Goal: Task Accomplishment & Management: Manage account settings

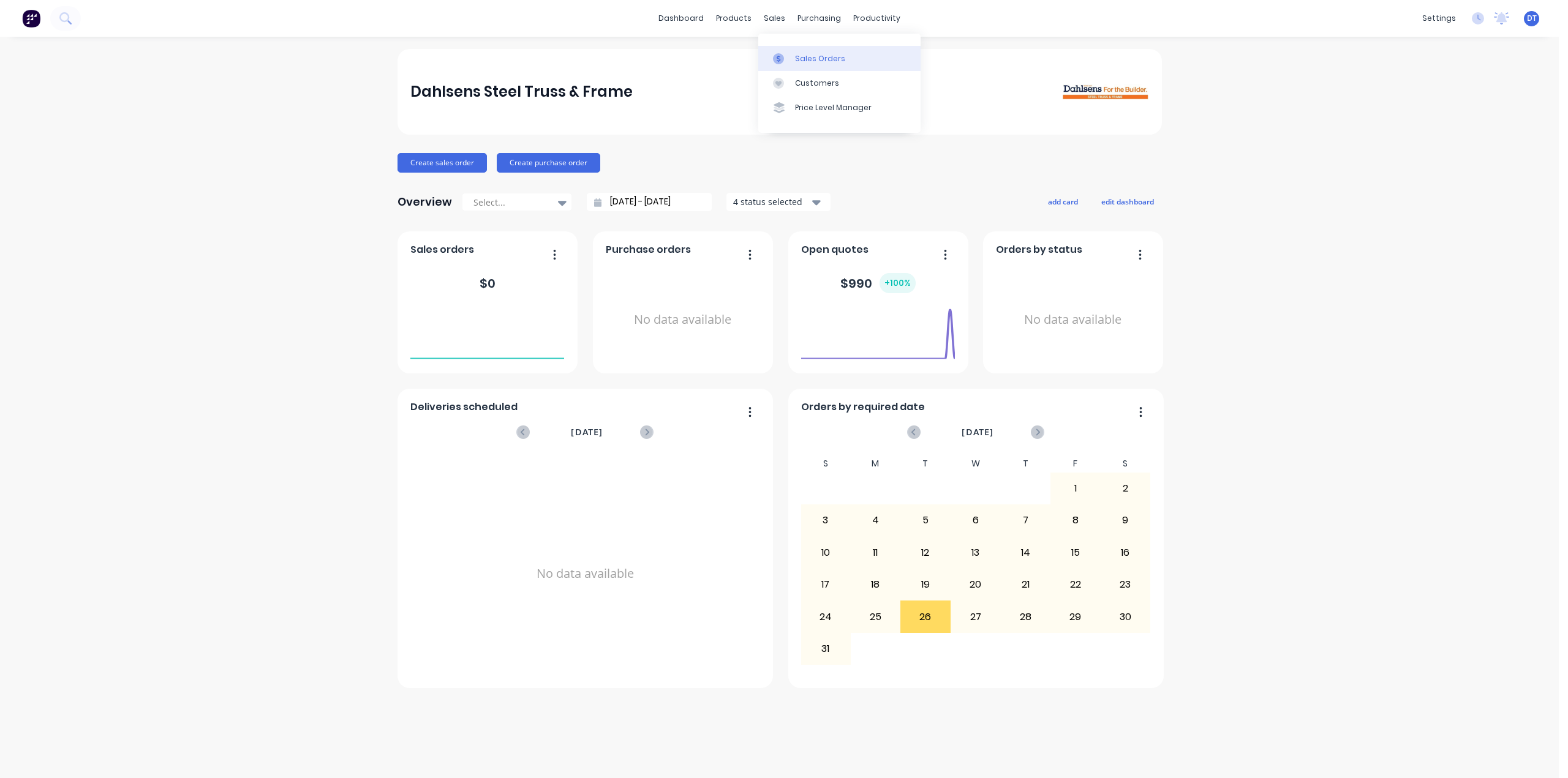
click at [778, 53] on icon at bounding box center [778, 59] width 11 height 11
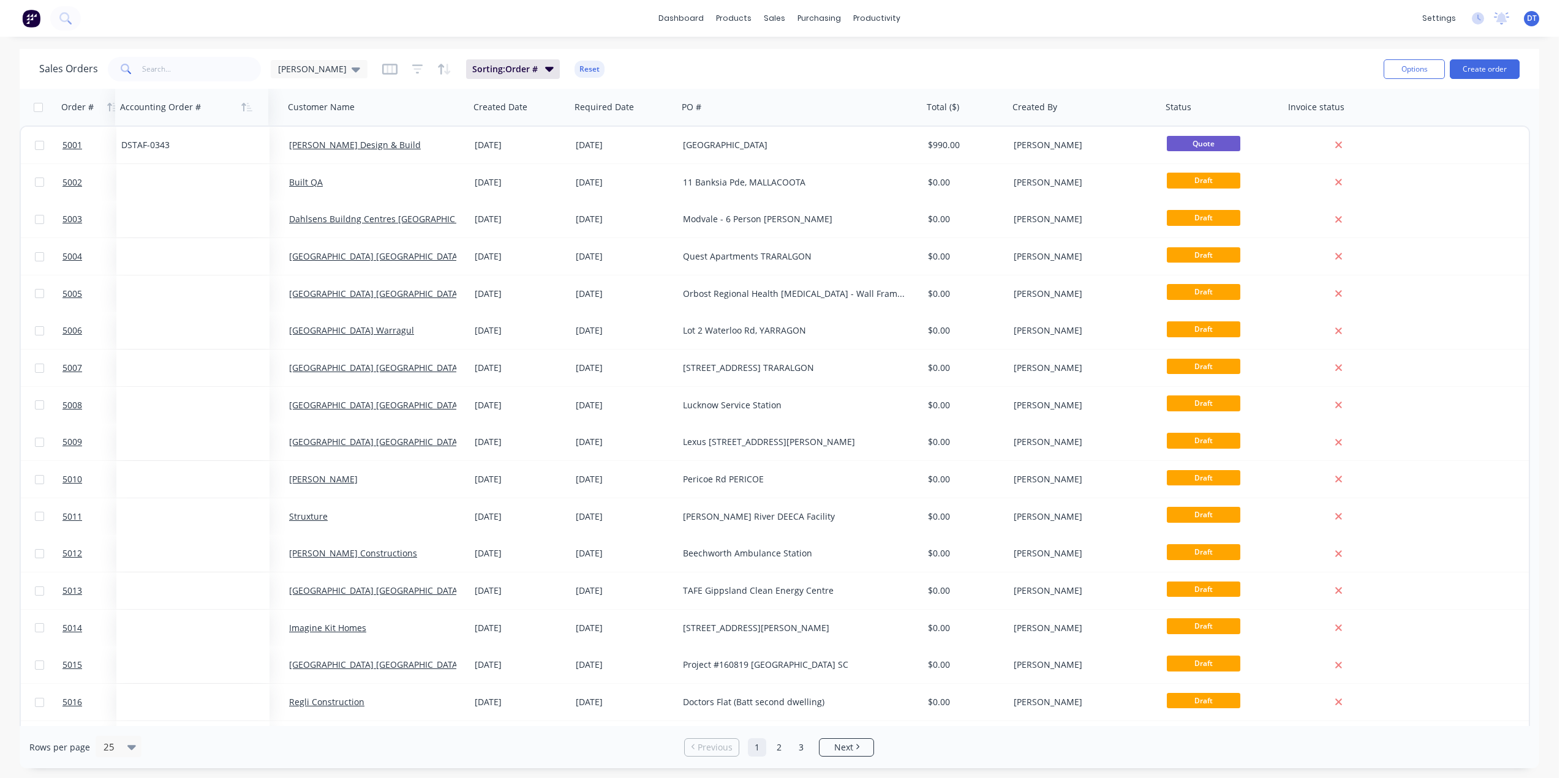
drag, startPoint x: 814, startPoint y: 110, endPoint x: 160, endPoint y: 119, distance: 654.1
click at [160, 119] on div at bounding box center [187, 107] width 136 height 25
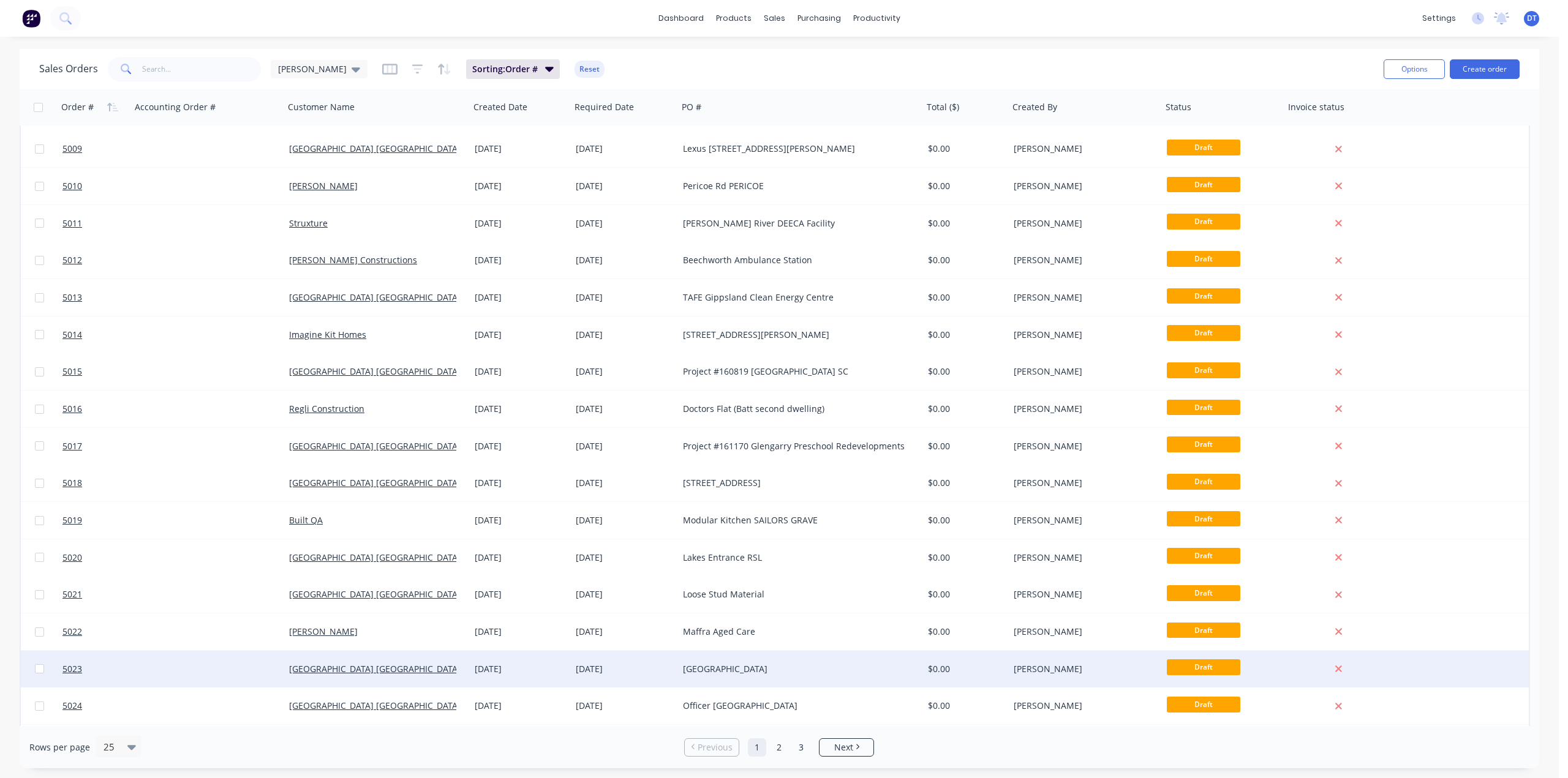
scroll to position [267, 0]
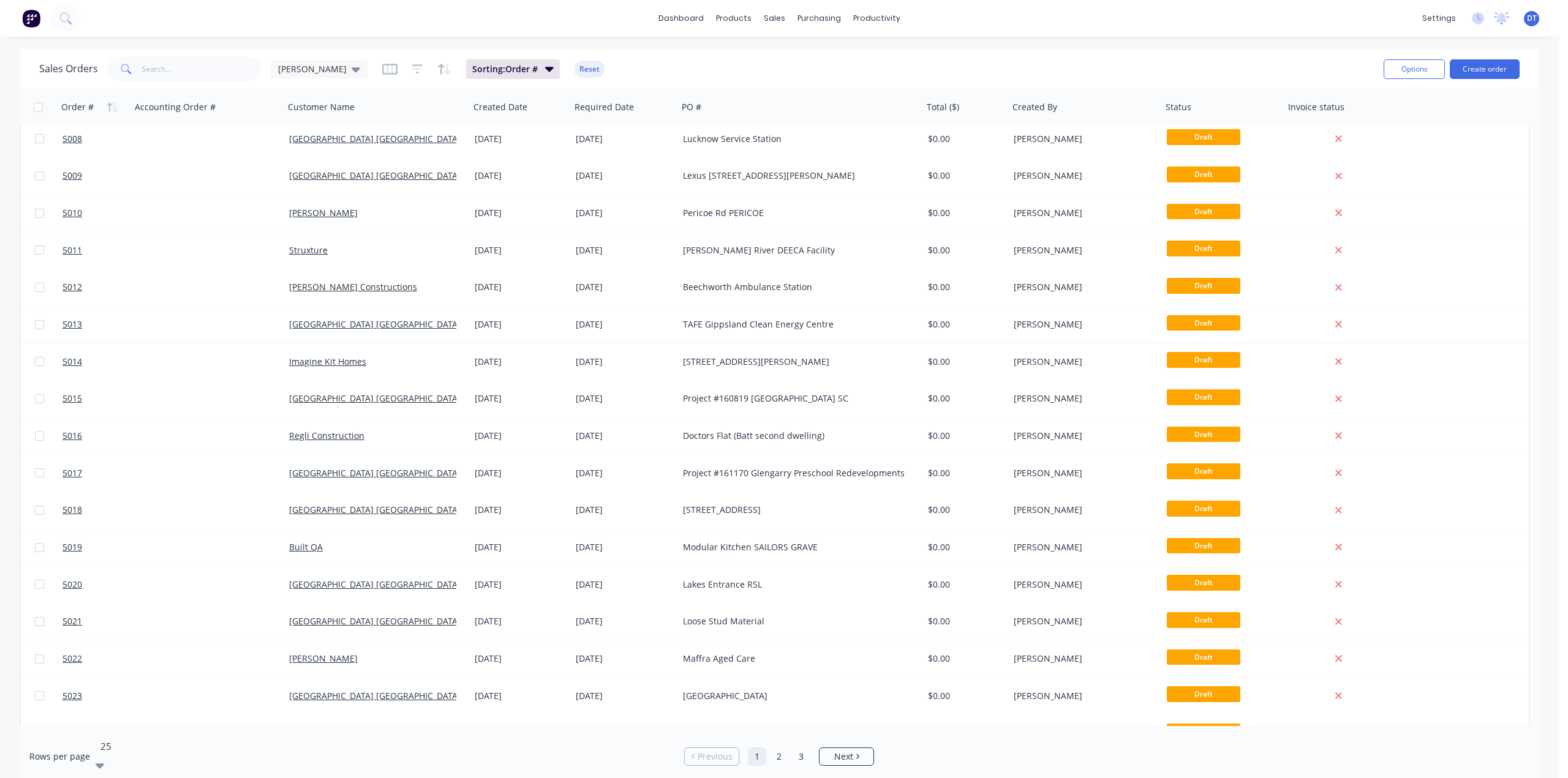
click at [104, 759] on icon at bounding box center [100, 765] width 9 height 14
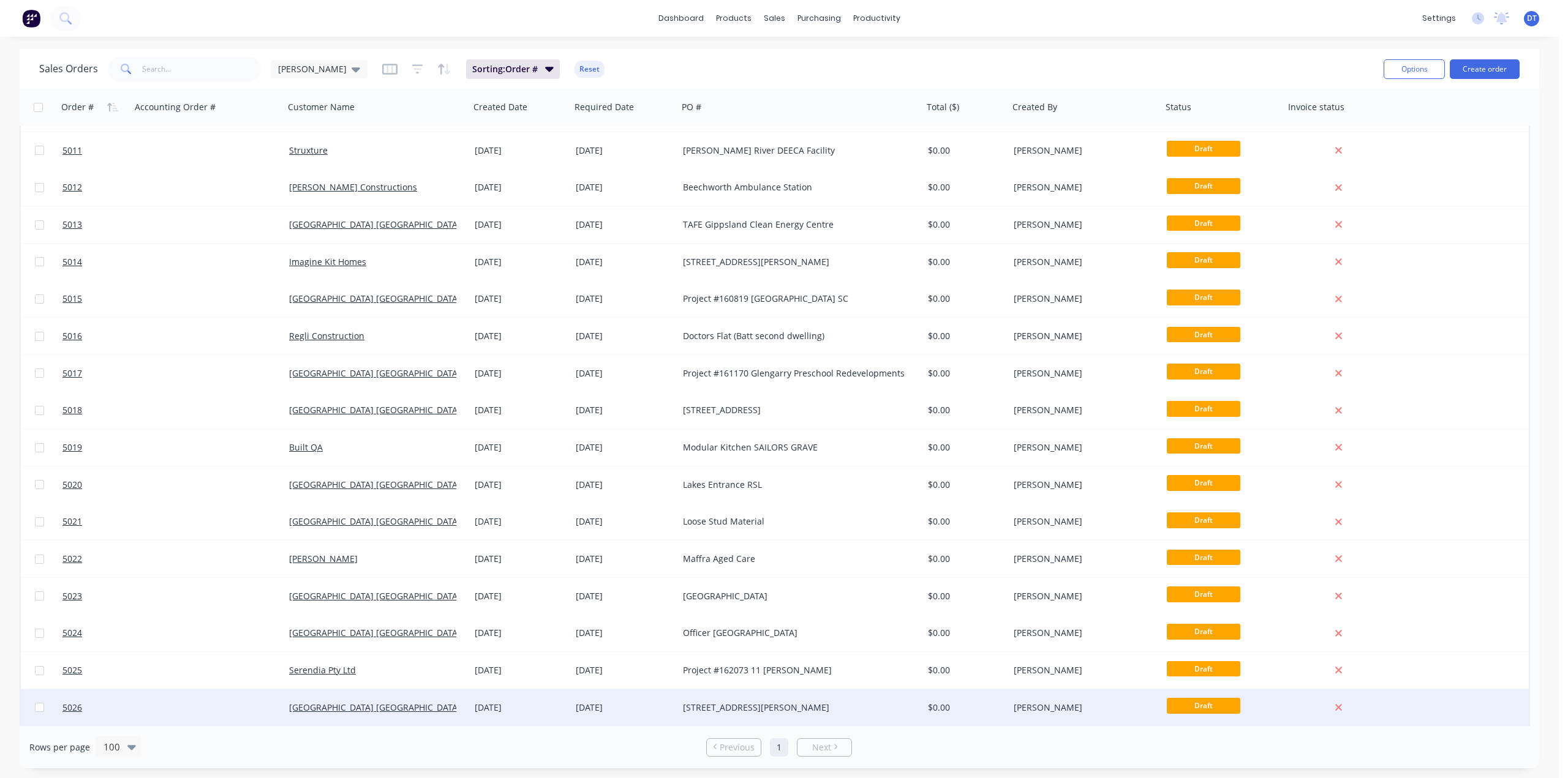
scroll to position [0, 0]
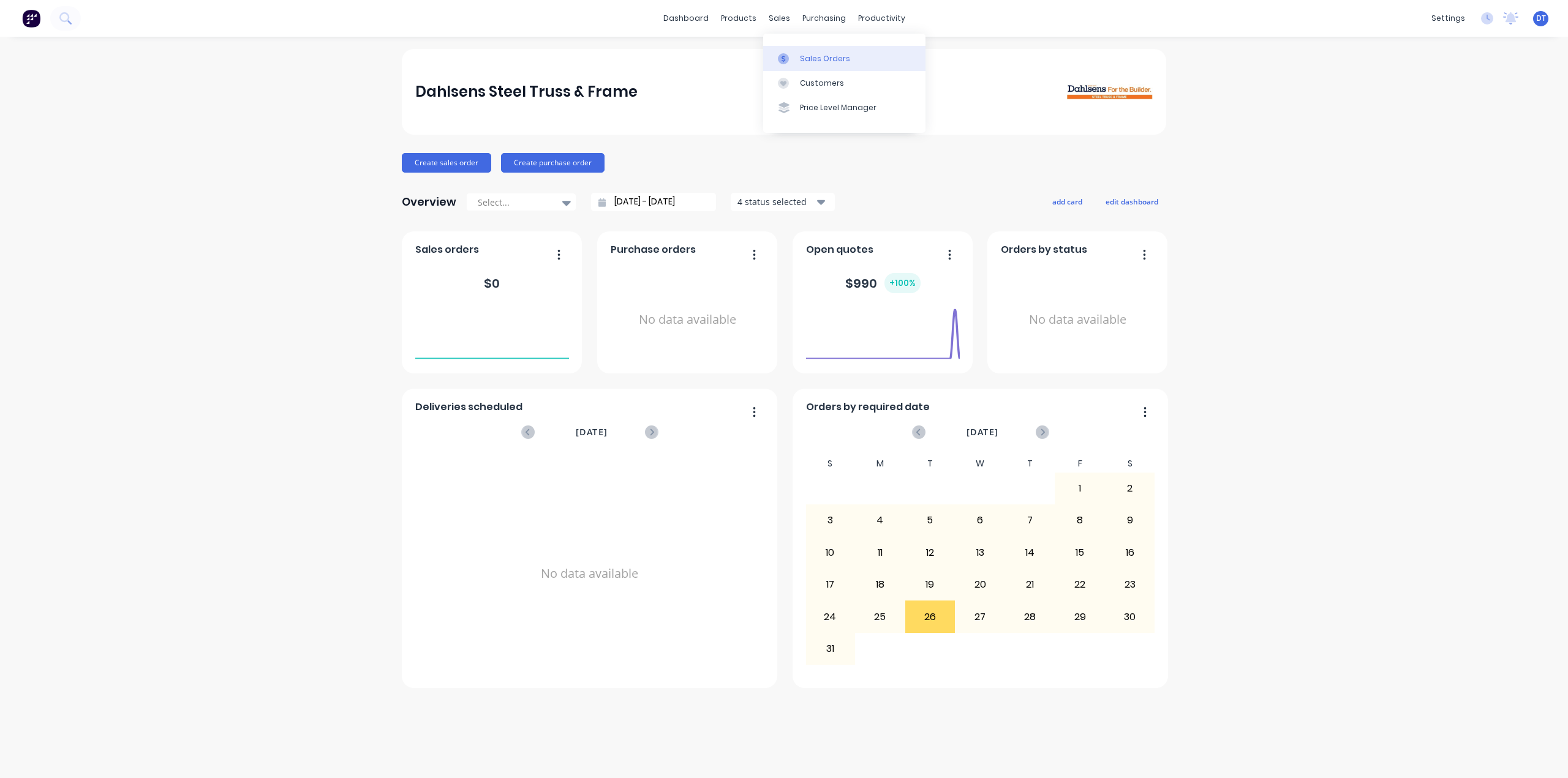
click at [795, 62] on div at bounding box center [787, 59] width 18 height 11
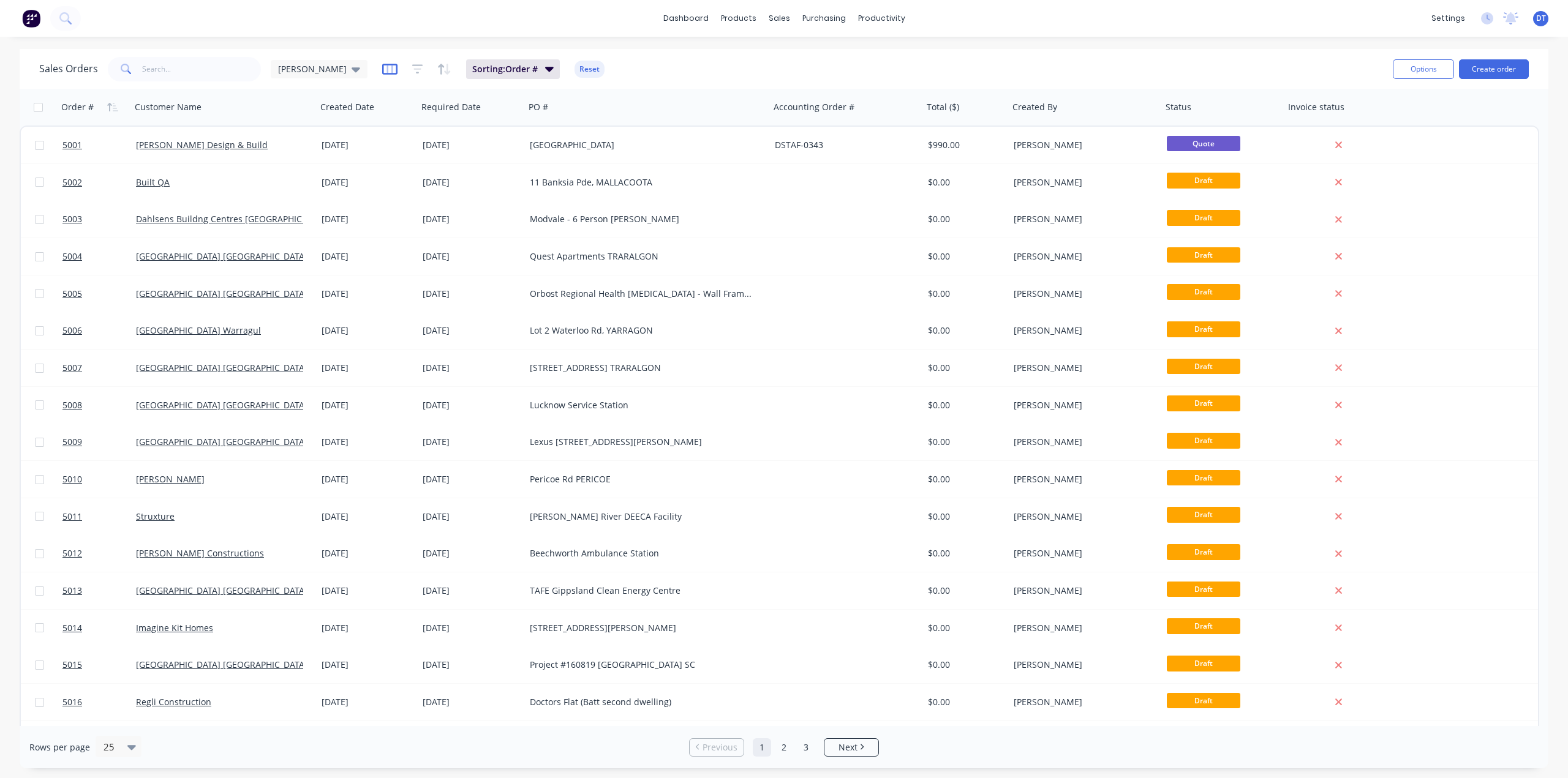
click at [386, 71] on icon "button" at bounding box center [390, 69] width 6 height 8
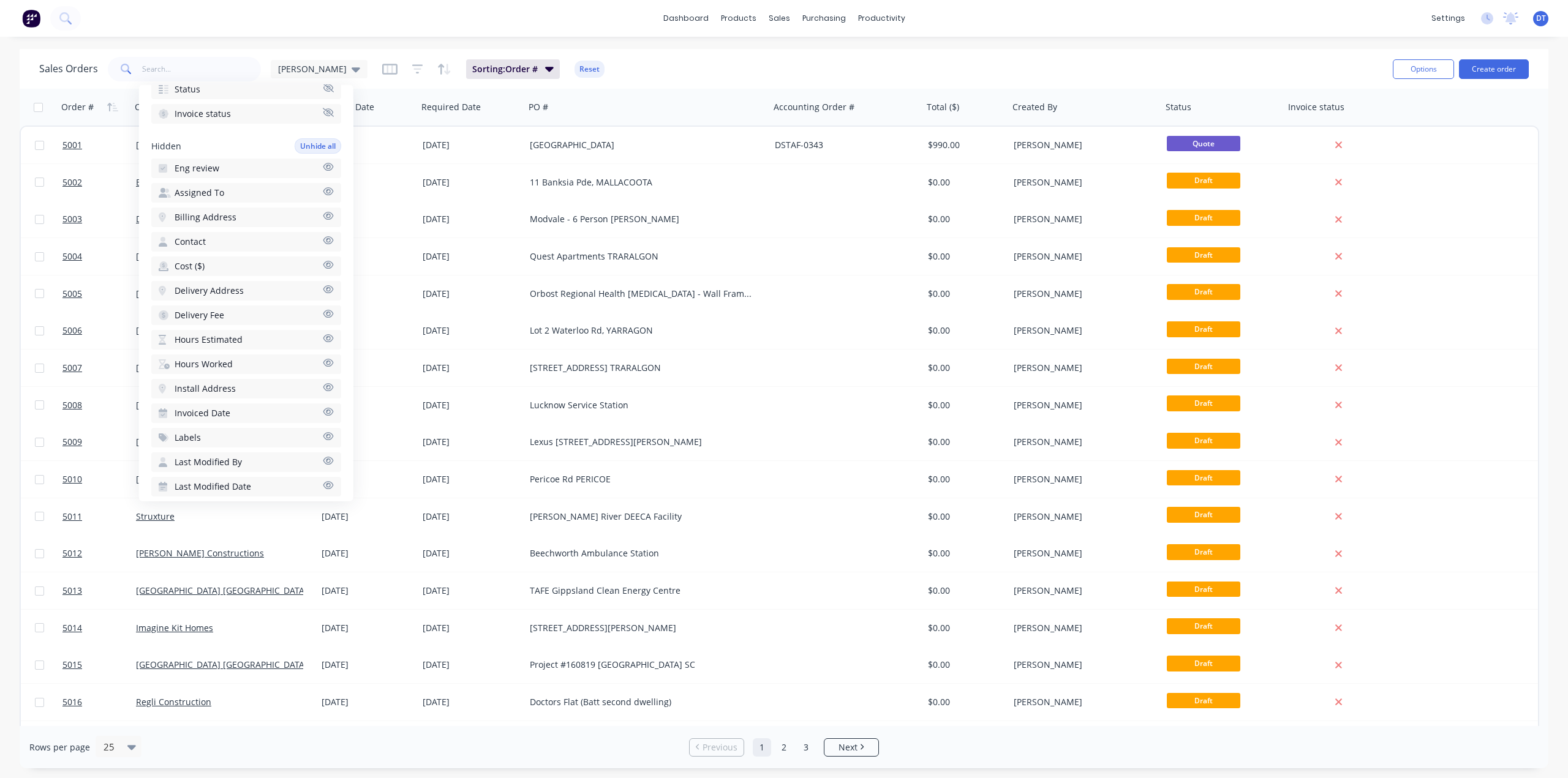
scroll to position [272, 0]
drag, startPoint x: 240, startPoint y: 195, endPoint x: 199, endPoint y: 193, distance: 41.0
drag, startPoint x: 199, startPoint y: 193, endPoint x: 232, endPoint y: 187, distance: 33.5
click at [232, 187] on button "Eng review" at bounding box center [246, 193] width 190 height 19
drag, startPoint x: 207, startPoint y: 163, endPoint x: 1416, endPoint y: 105, distance: 1210.4
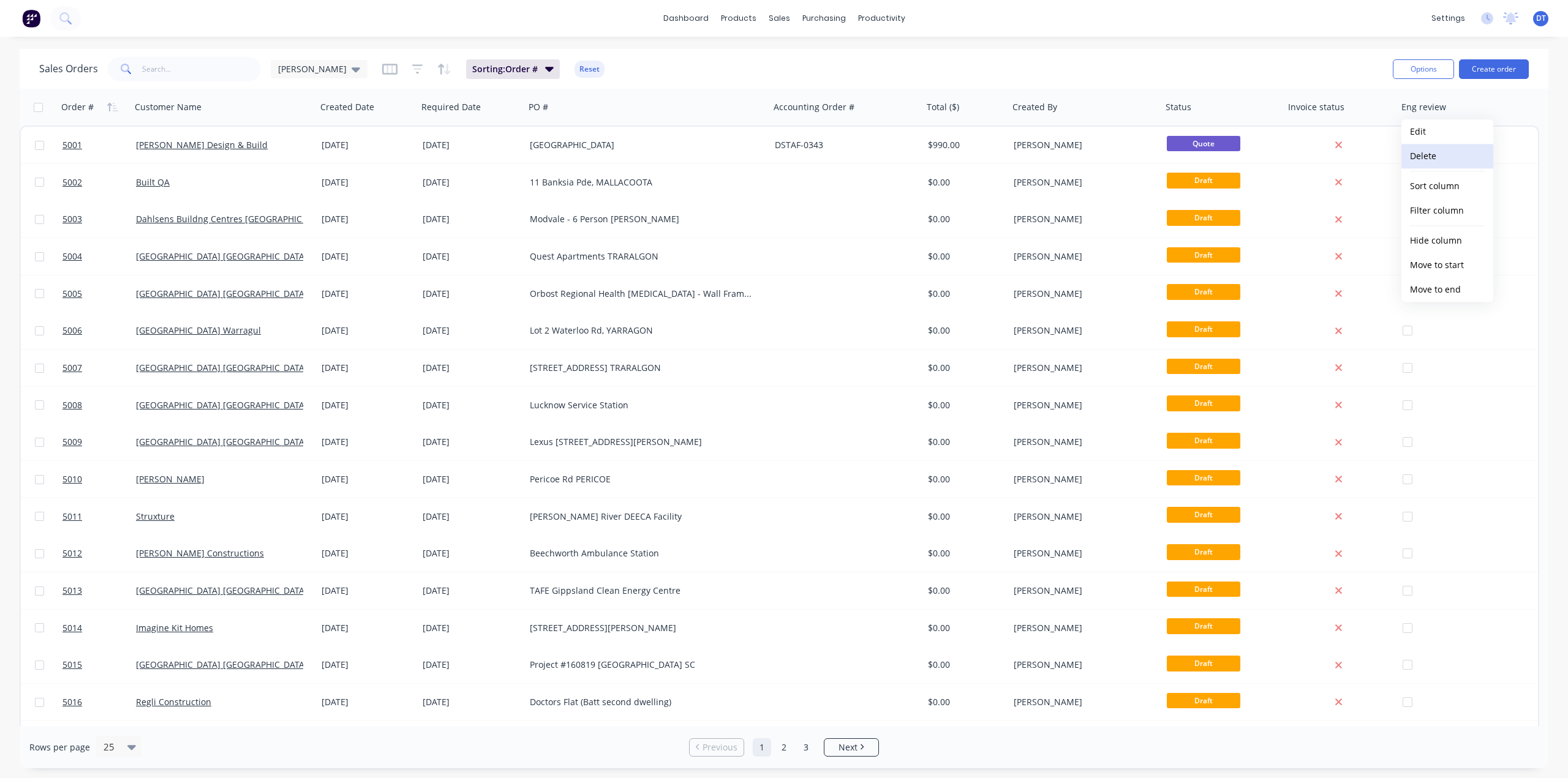
click at [1428, 151] on button "Delete" at bounding box center [1448, 156] width 92 height 25
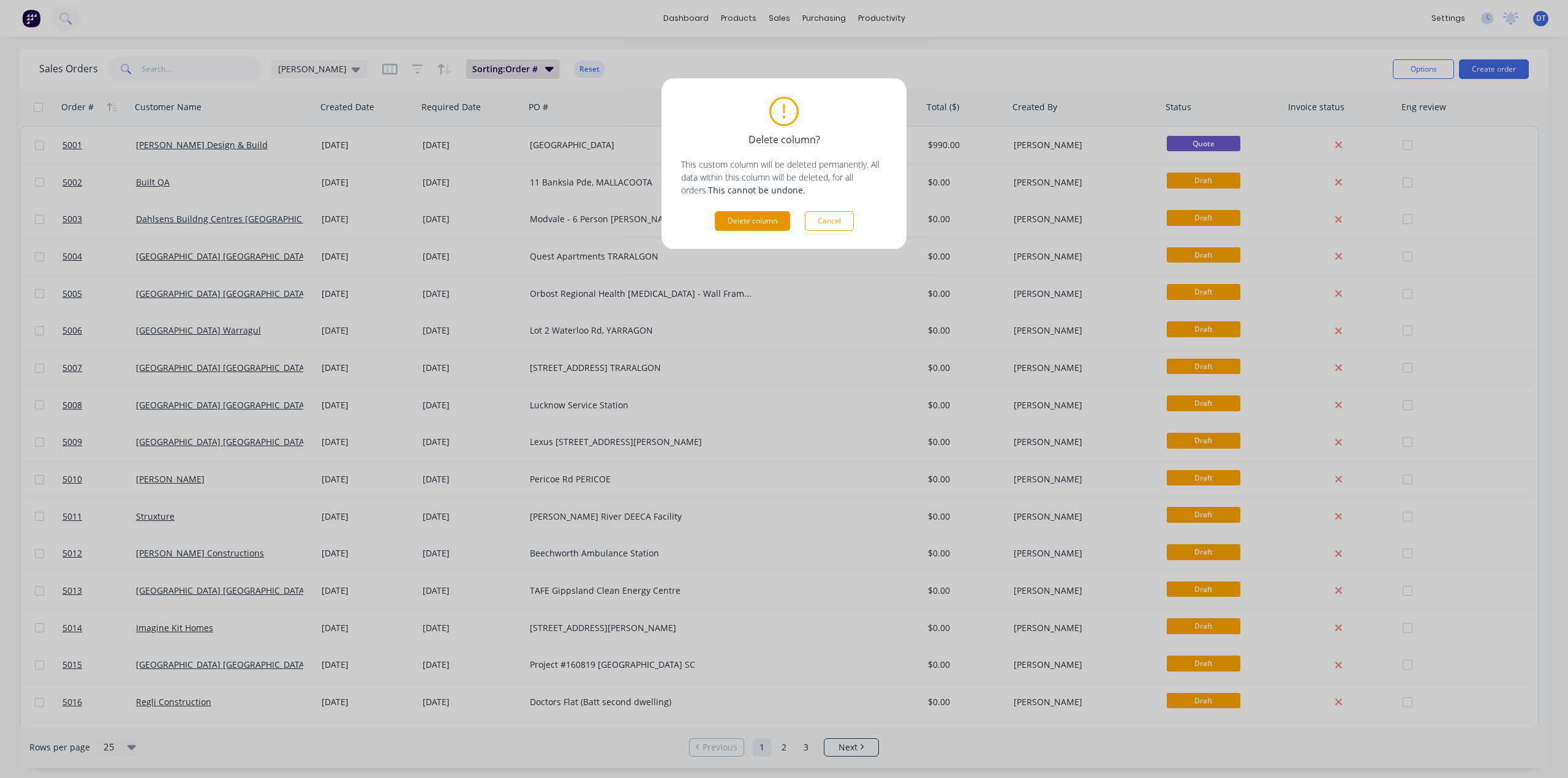
click at [753, 220] on button "Delete column" at bounding box center [753, 221] width 76 height 19
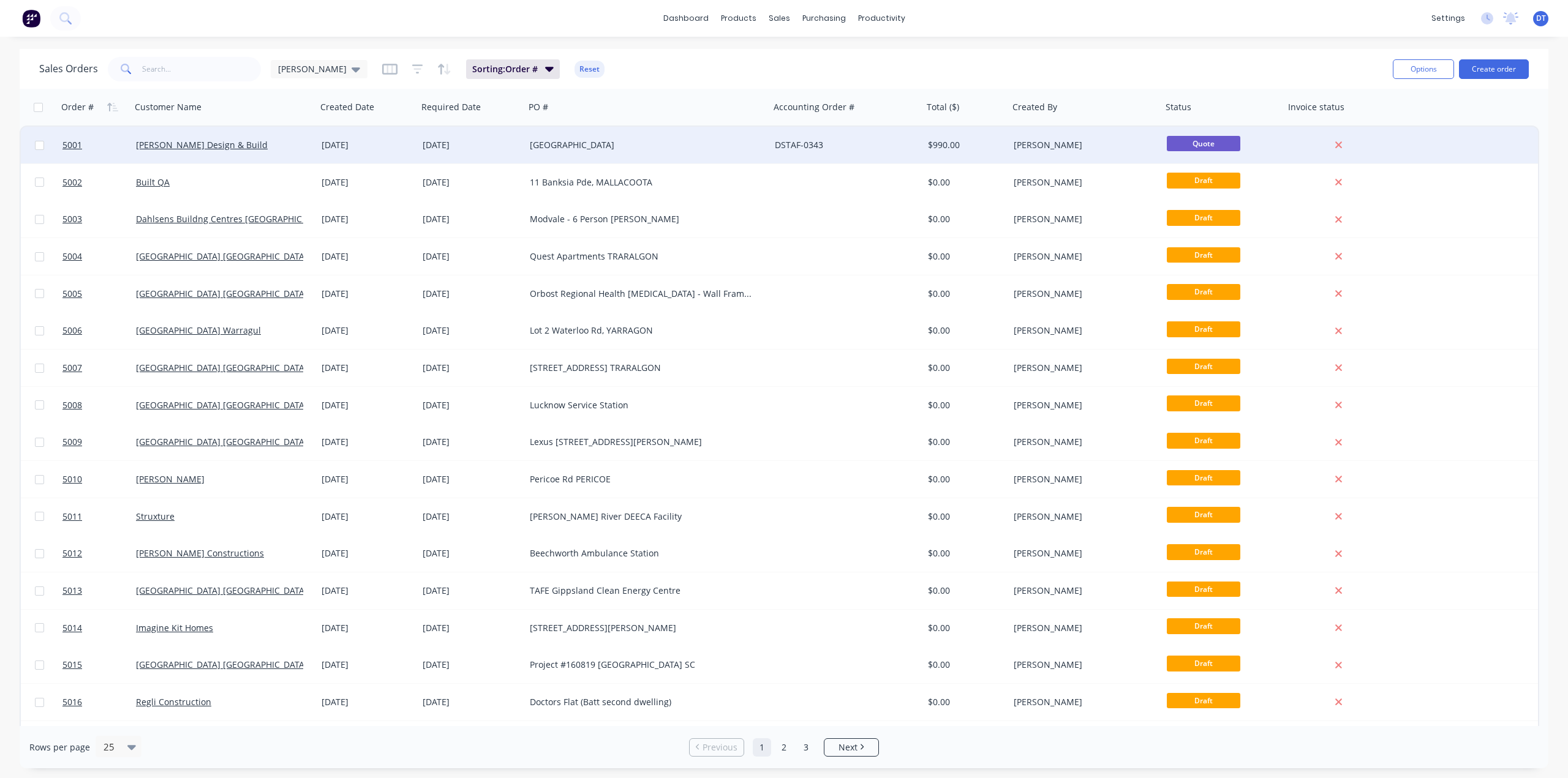
click at [400, 142] on div "[DATE]" at bounding box center [367, 145] width 92 height 12
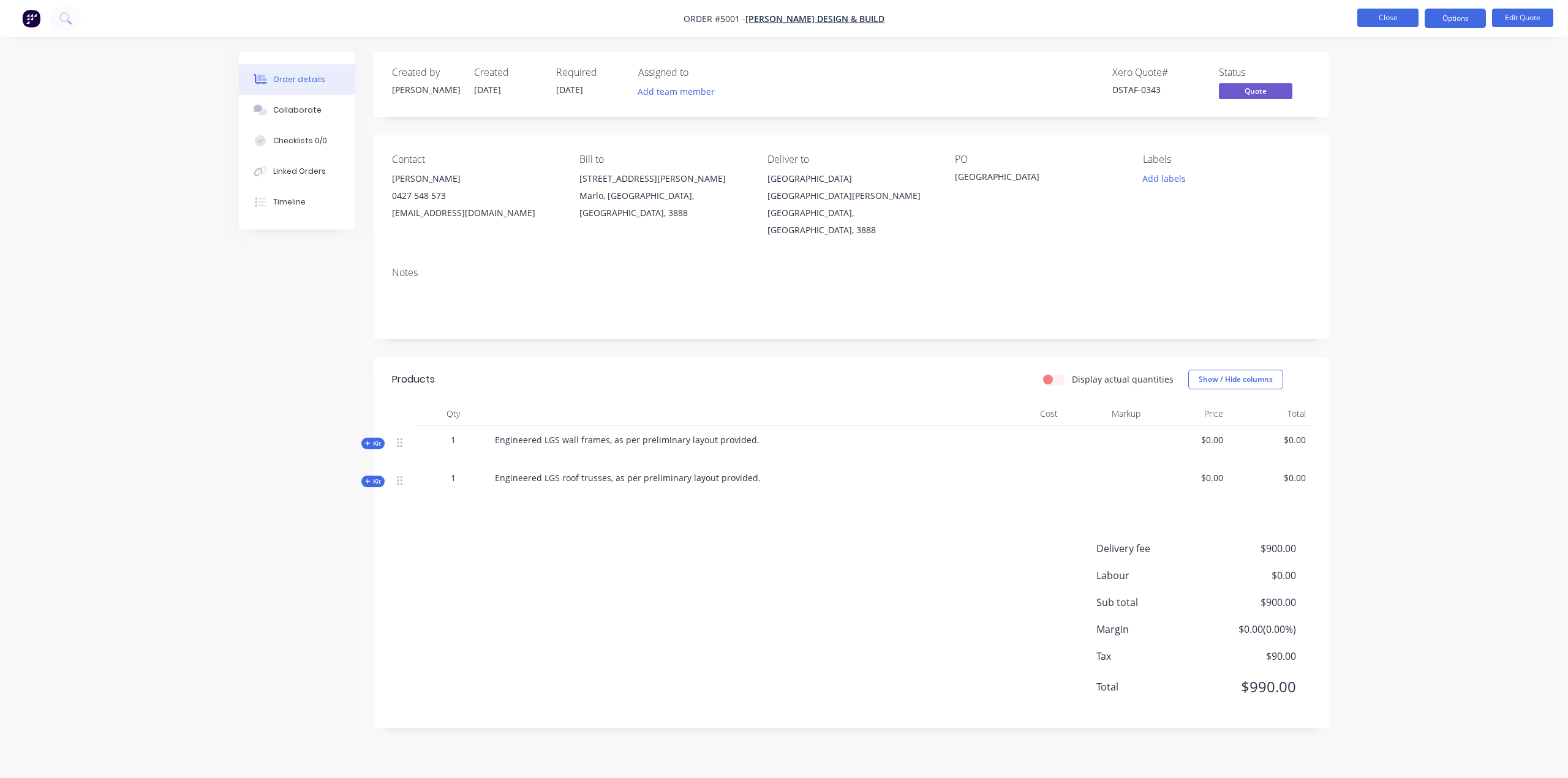
click at [1387, 15] on button "Close" at bounding box center [1388, 18] width 61 height 18
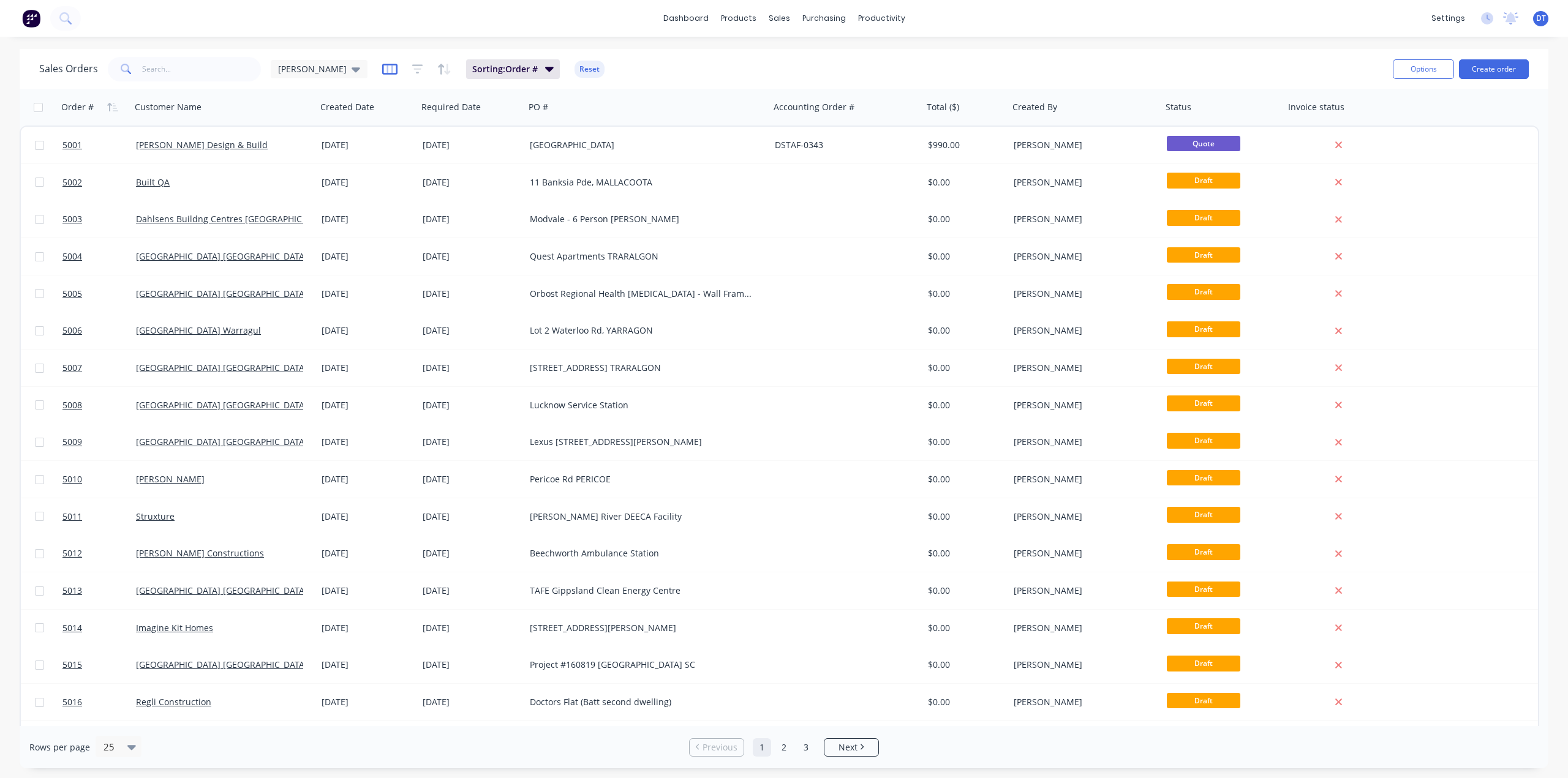
click at [382, 68] on icon "button" at bounding box center [390, 69] width 15 height 12
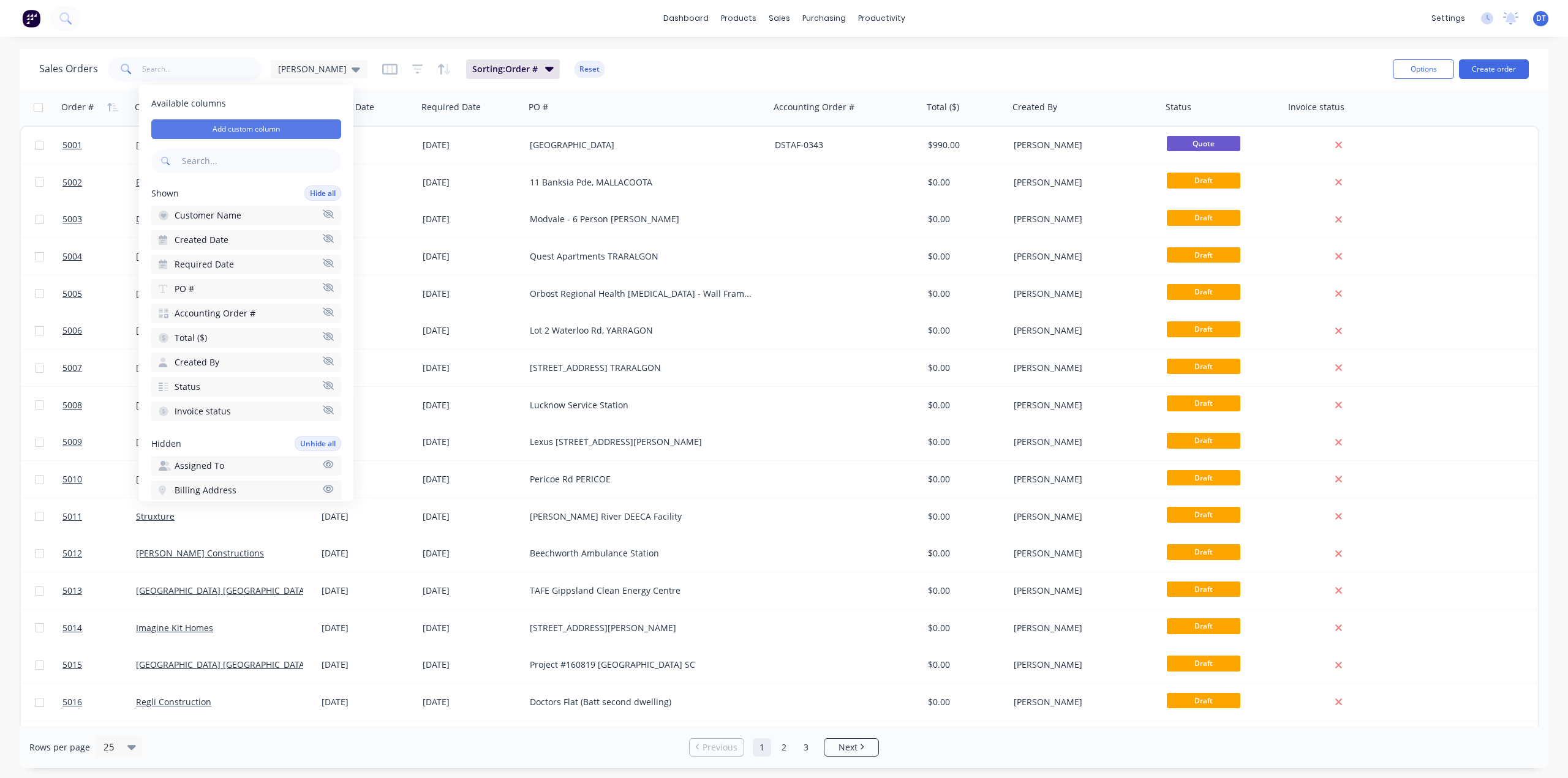
click at [235, 134] on button "Add custom column" at bounding box center [246, 129] width 190 height 19
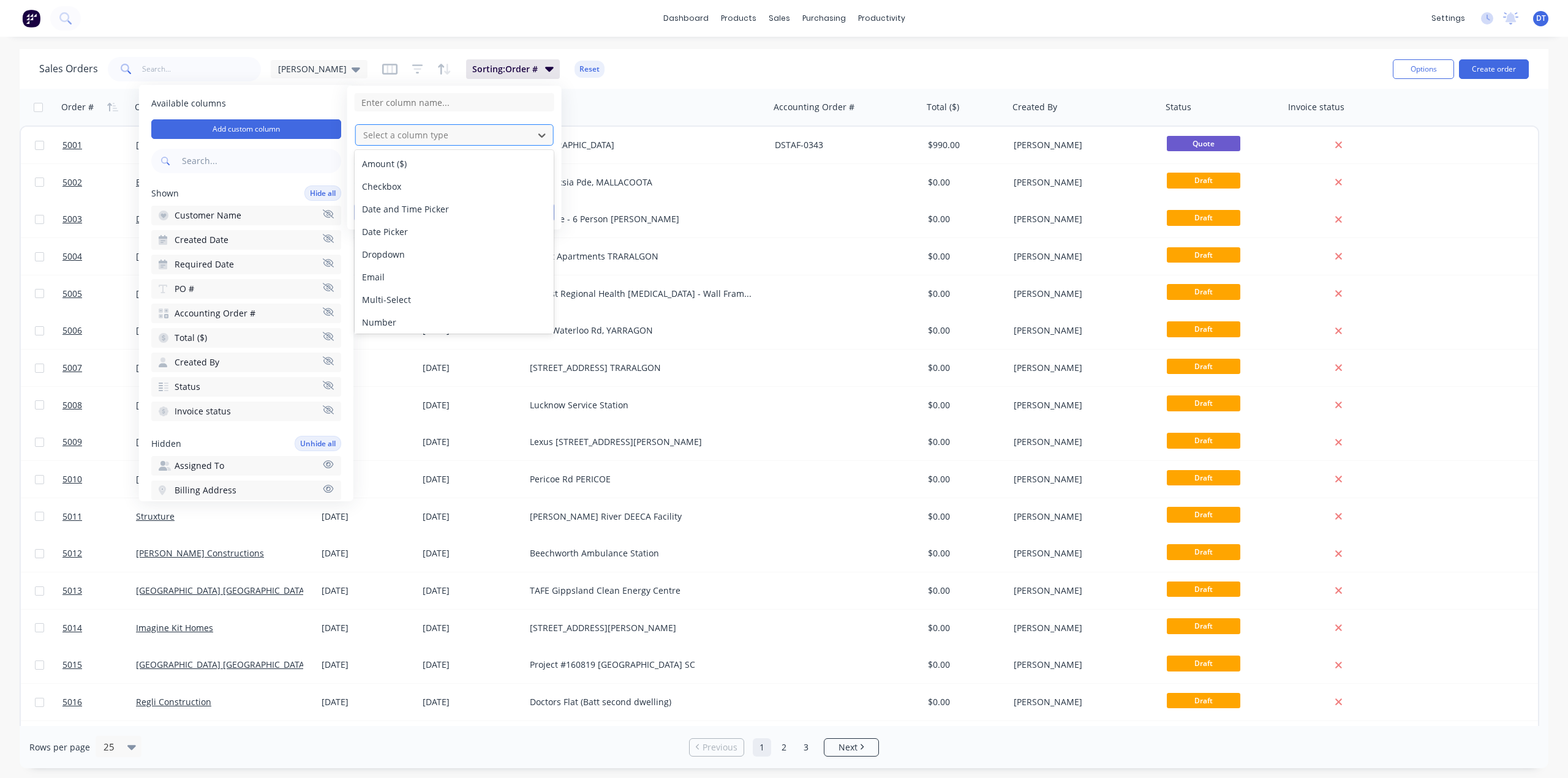
click at [439, 132] on div at bounding box center [445, 135] width 165 height 15
click at [397, 230] on div "Date Picker" at bounding box center [455, 232] width 199 height 22
click at [393, 105] on input at bounding box center [455, 102] width 200 height 18
type input "Quote Due Date"
click at [364, 182] on label "Display on customer's online view" at bounding box center [365, 183] width 22 height 10
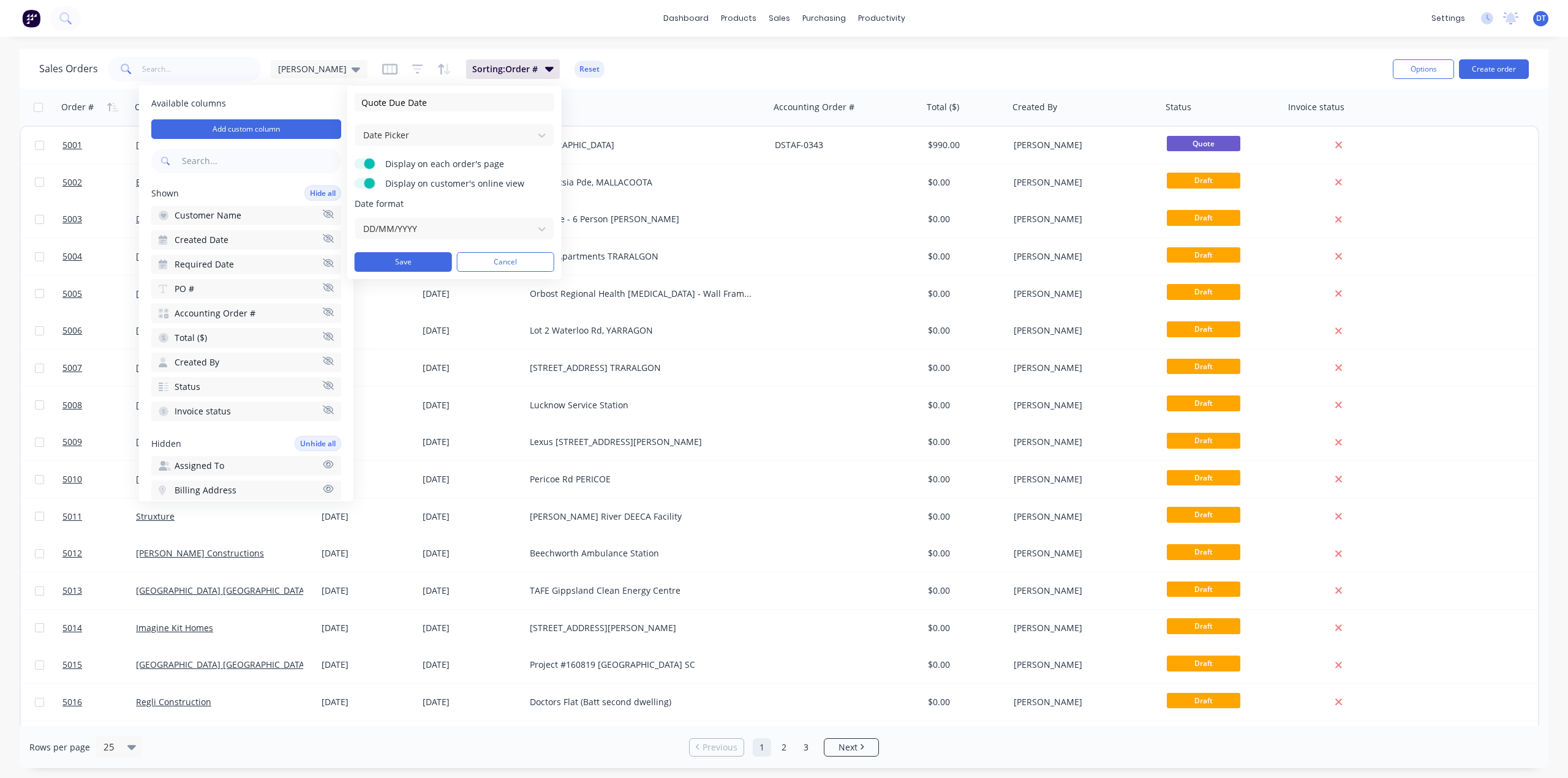
click at [355, 178] on input "Display on customer's online view" at bounding box center [355, 178] width 0 height 0
click at [397, 261] on button "Save" at bounding box center [403, 262] width 97 height 19
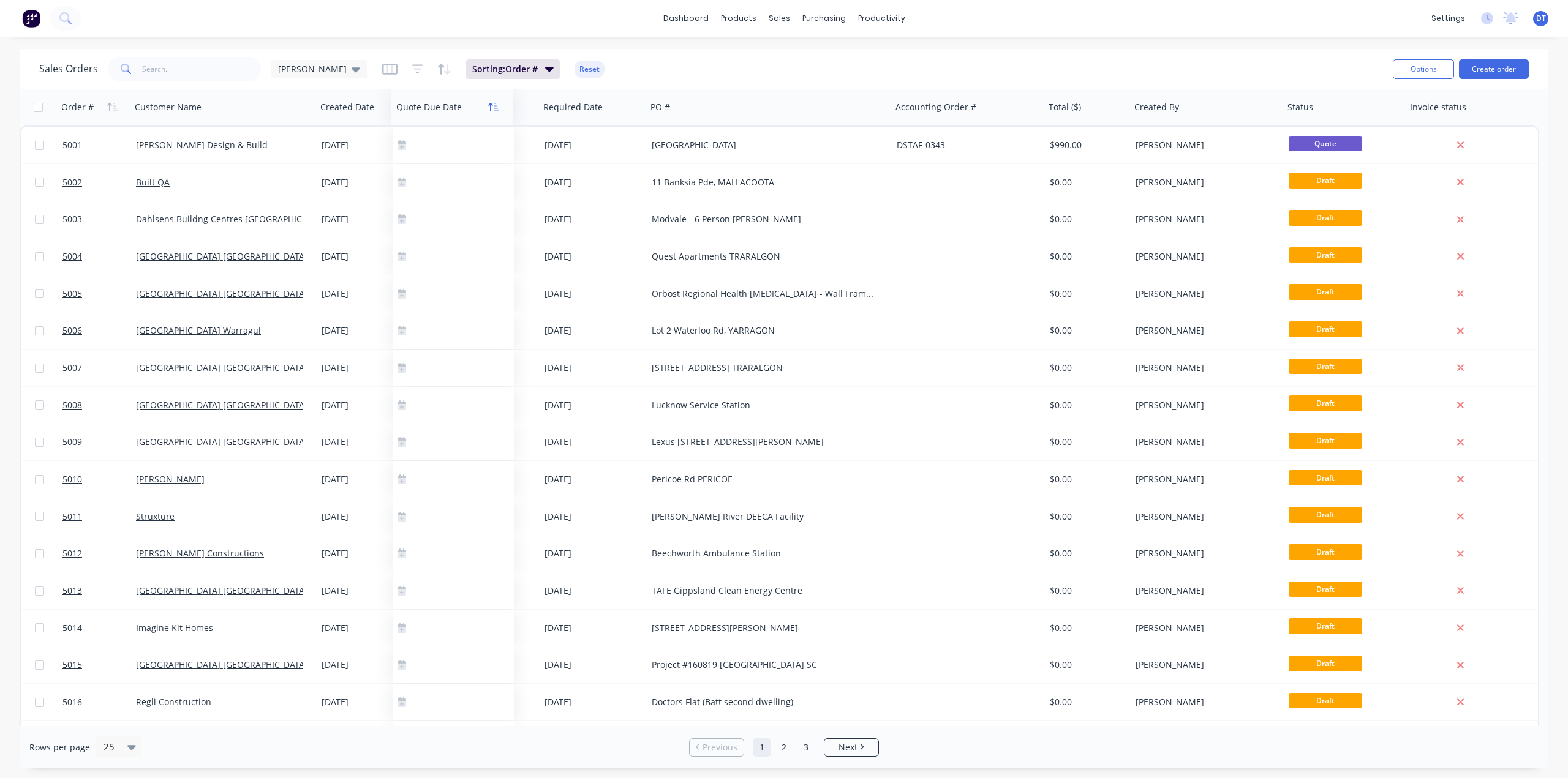
drag, startPoint x: 1440, startPoint y: 113, endPoint x: 513, endPoint y: 115, distance: 927.0
click at [439, 110] on div at bounding box center [449, 107] width 107 height 25
click at [562, 109] on div at bounding box center [589, 107] width 92 height 25
click at [382, 71] on icon "button" at bounding box center [390, 69] width 15 height 11
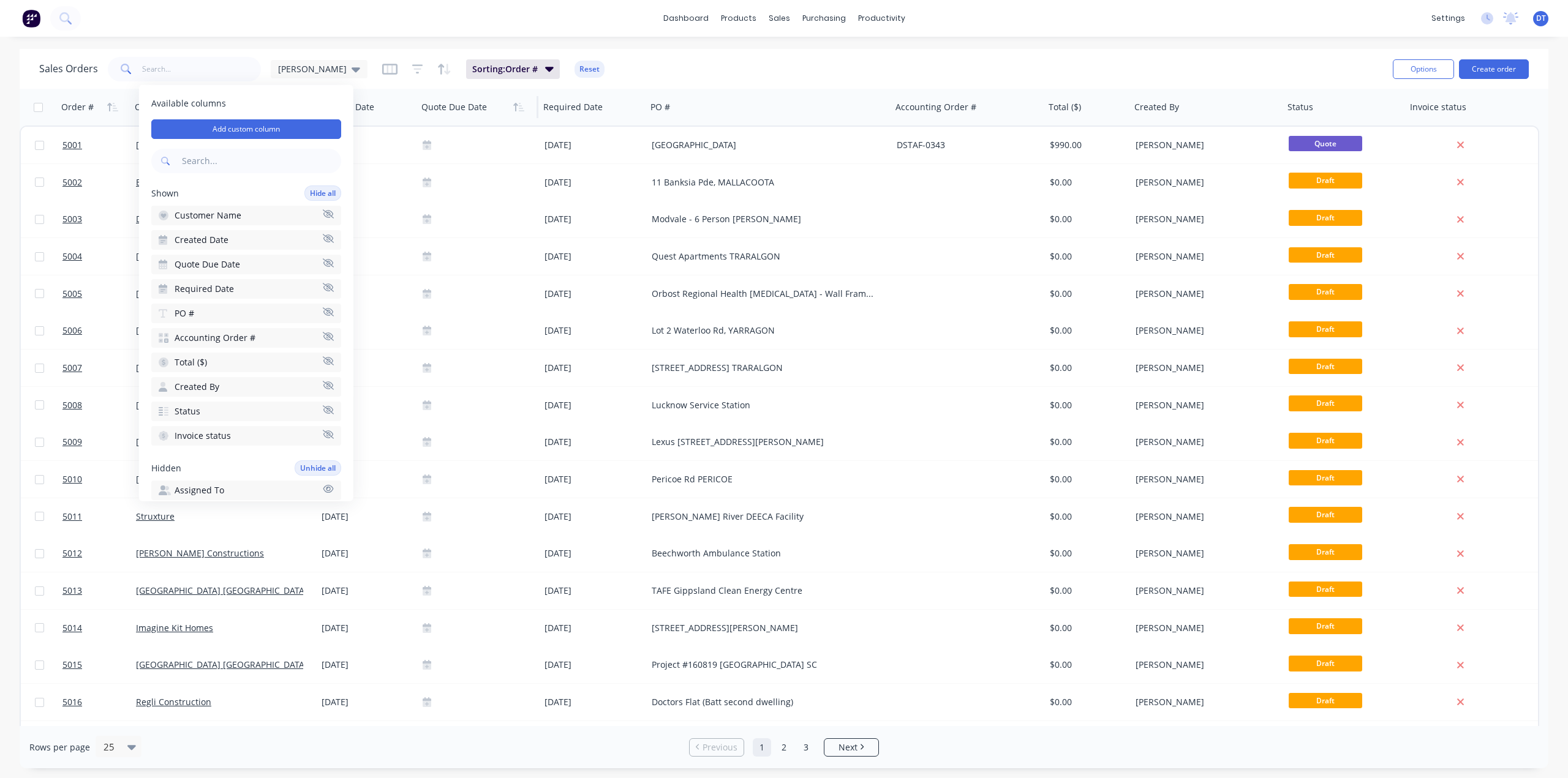
click at [459, 101] on div at bounding box center [475, 107] width 107 height 25
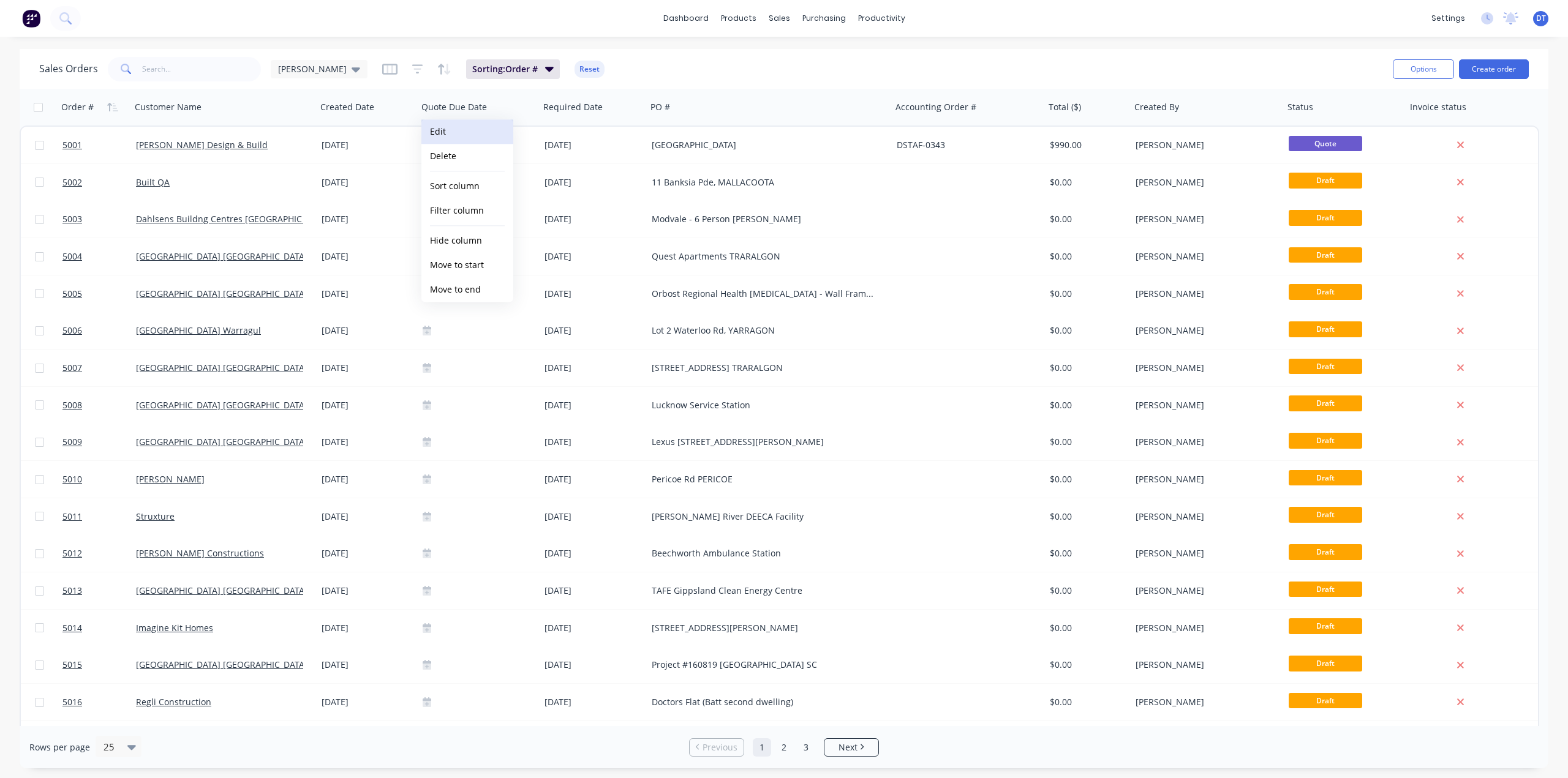
click at [457, 136] on button "Edit" at bounding box center [468, 132] width 92 height 25
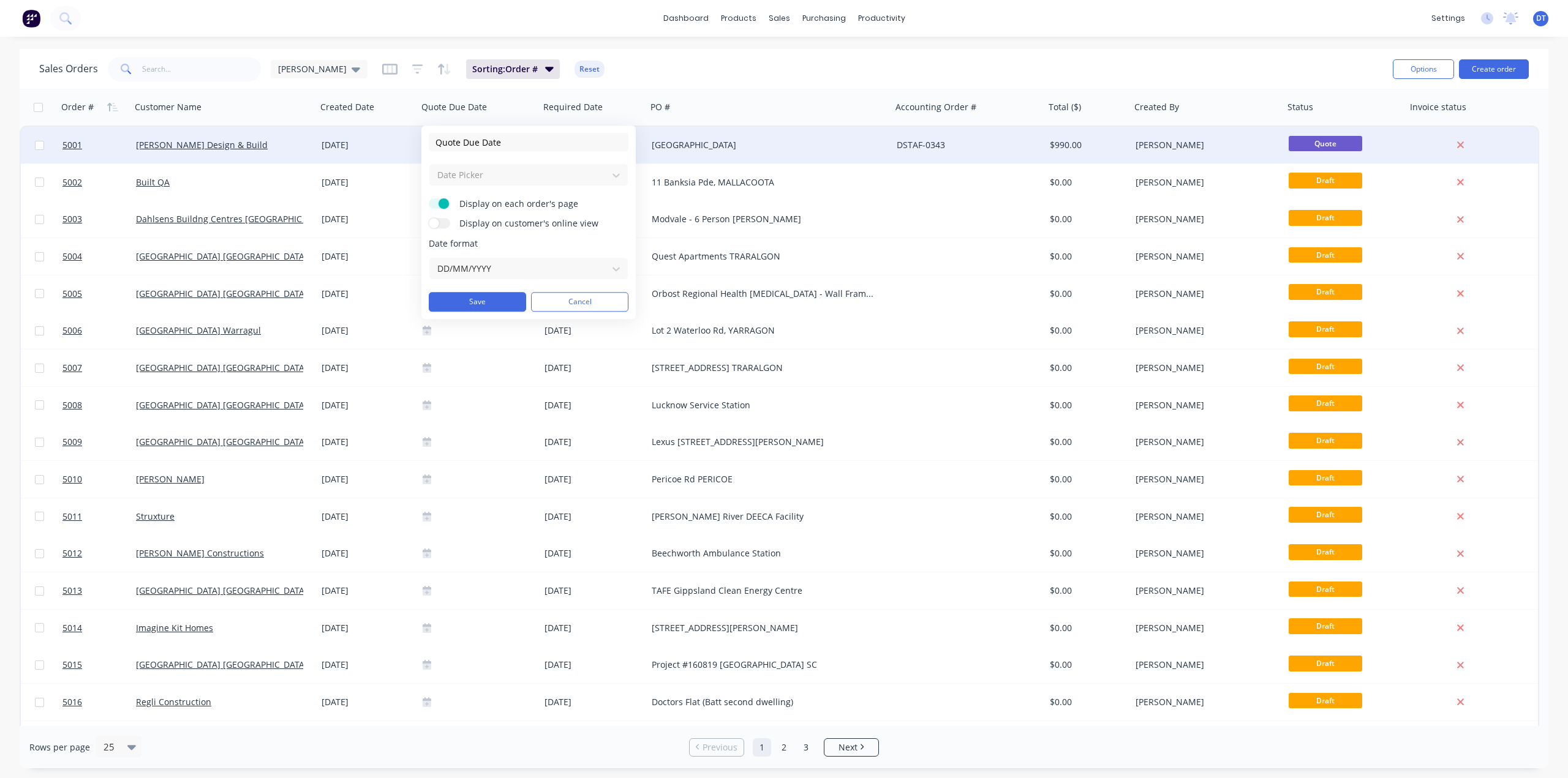
drag, startPoint x: 515, startPoint y: 142, endPoint x: 337, endPoint y: 142, distance: 178.0
click at [337, 142] on body "dashboard products sales purchasing productivity dashboard products Product Cat…" at bounding box center [784, 389] width 1568 height 778
drag, startPoint x: 501, startPoint y: 140, endPoint x: 414, endPoint y: 149, distance: 87.5
click at [414, 149] on body "dashboard products sales purchasing productivity dashboard products Product Cat…" at bounding box center [784, 389] width 1568 height 778
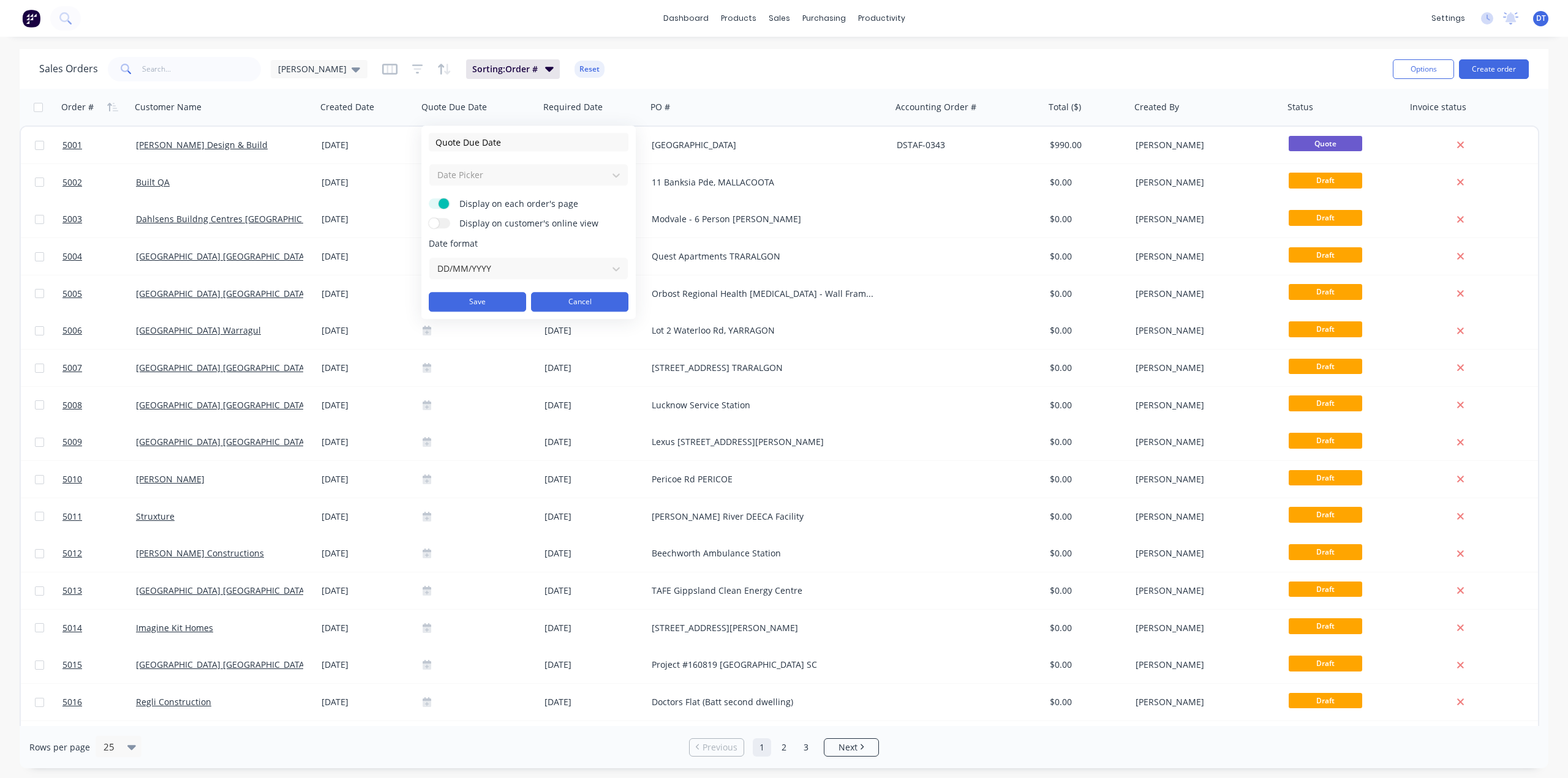
click at [568, 298] on button "Cancel" at bounding box center [579, 302] width 97 height 19
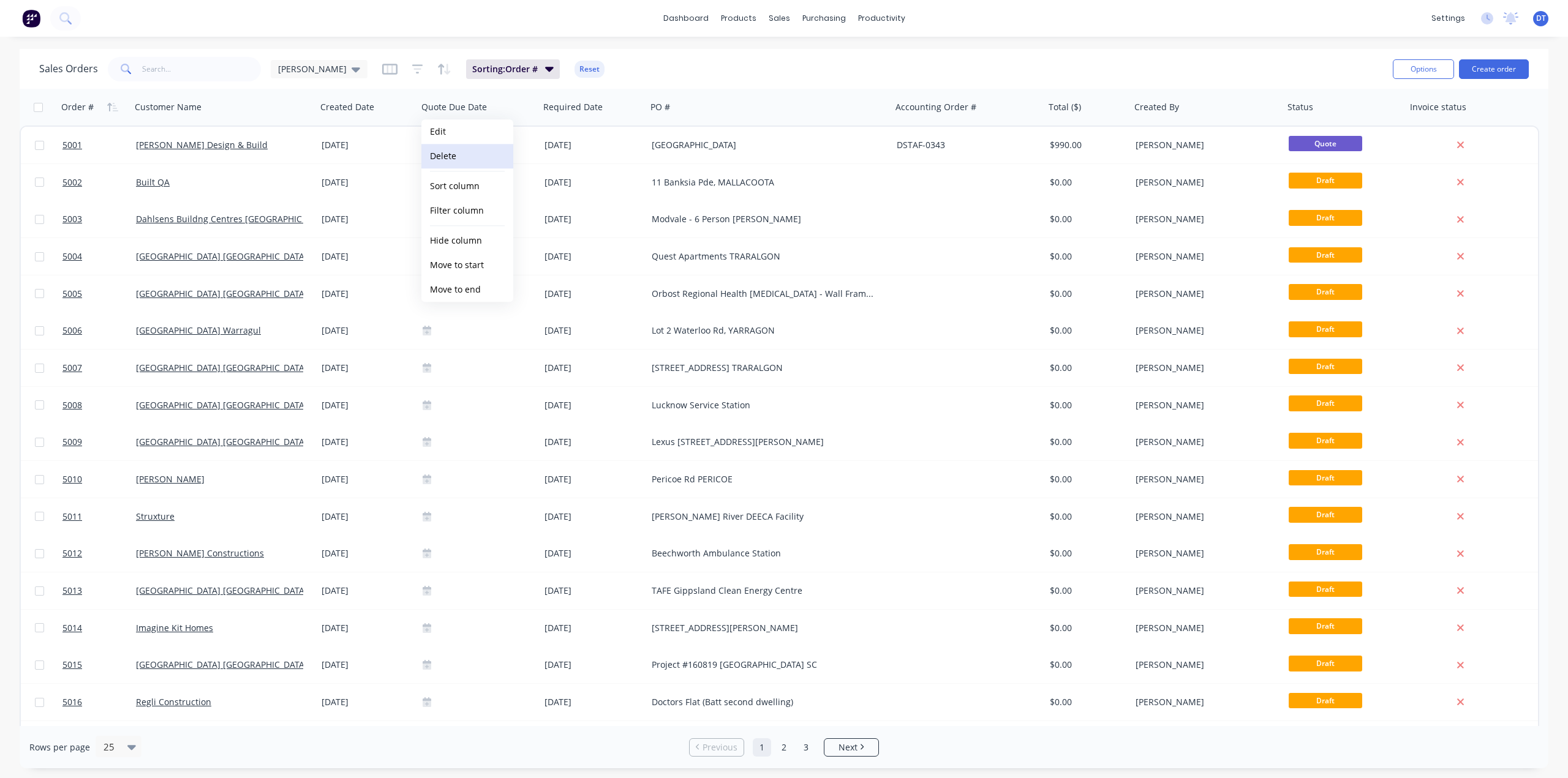
click at [451, 157] on button "Delete" at bounding box center [468, 156] width 92 height 25
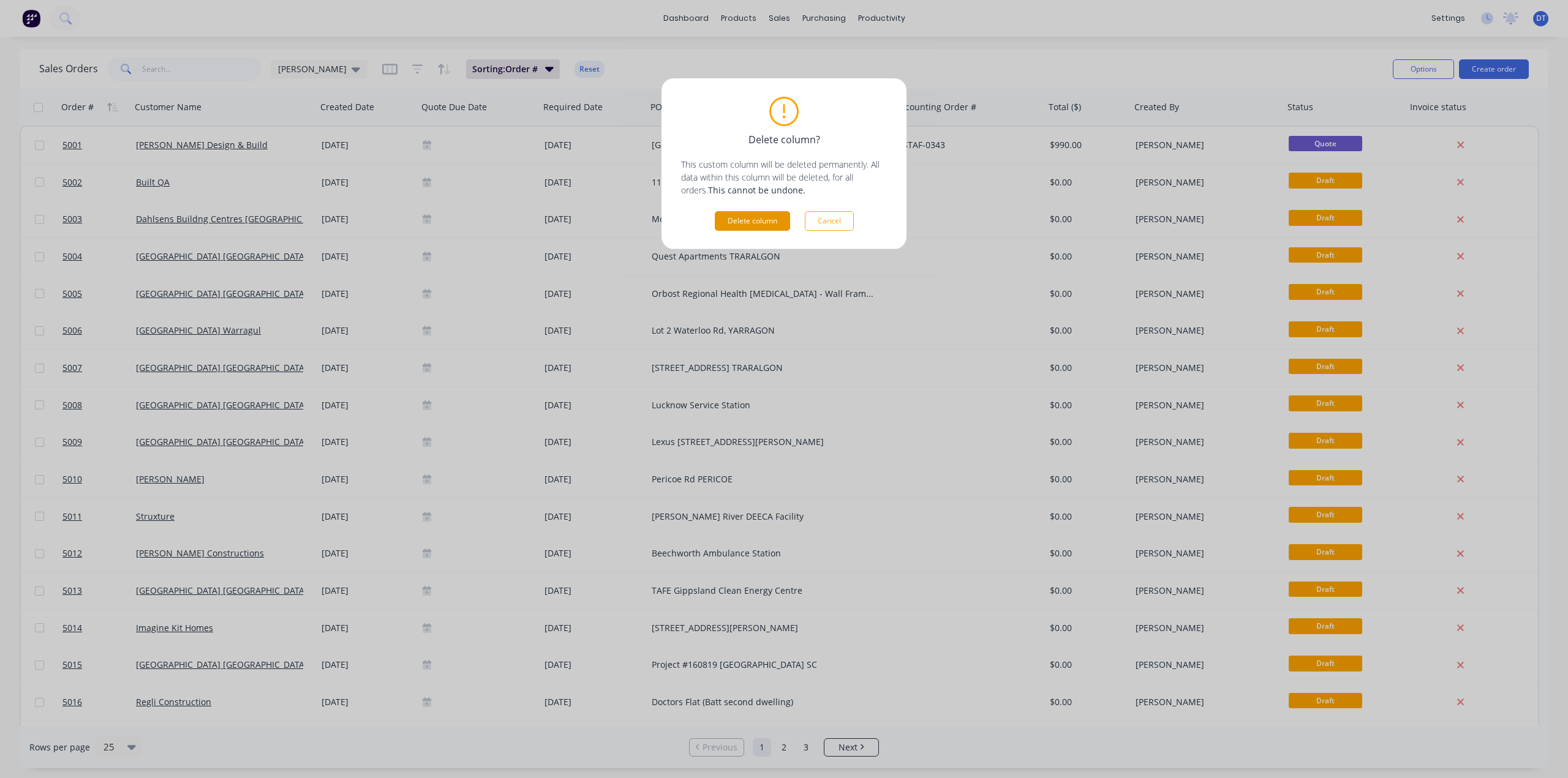
click at [746, 220] on button "Delete column" at bounding box center [753, 221] width 76 height 19
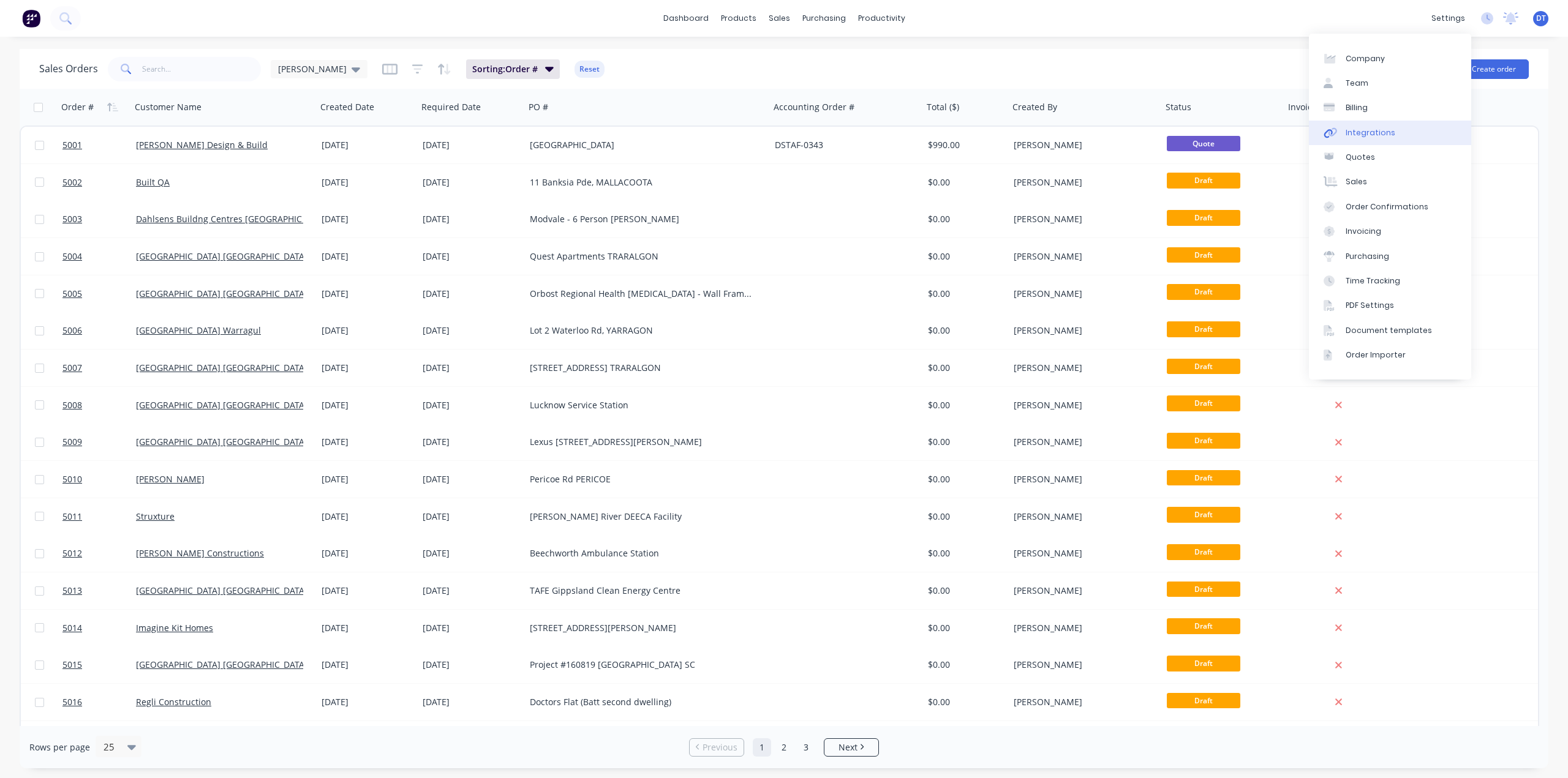
click at [1362, 133] on div "Integrations" at bounding box center [1370, 133] width 50 height 11
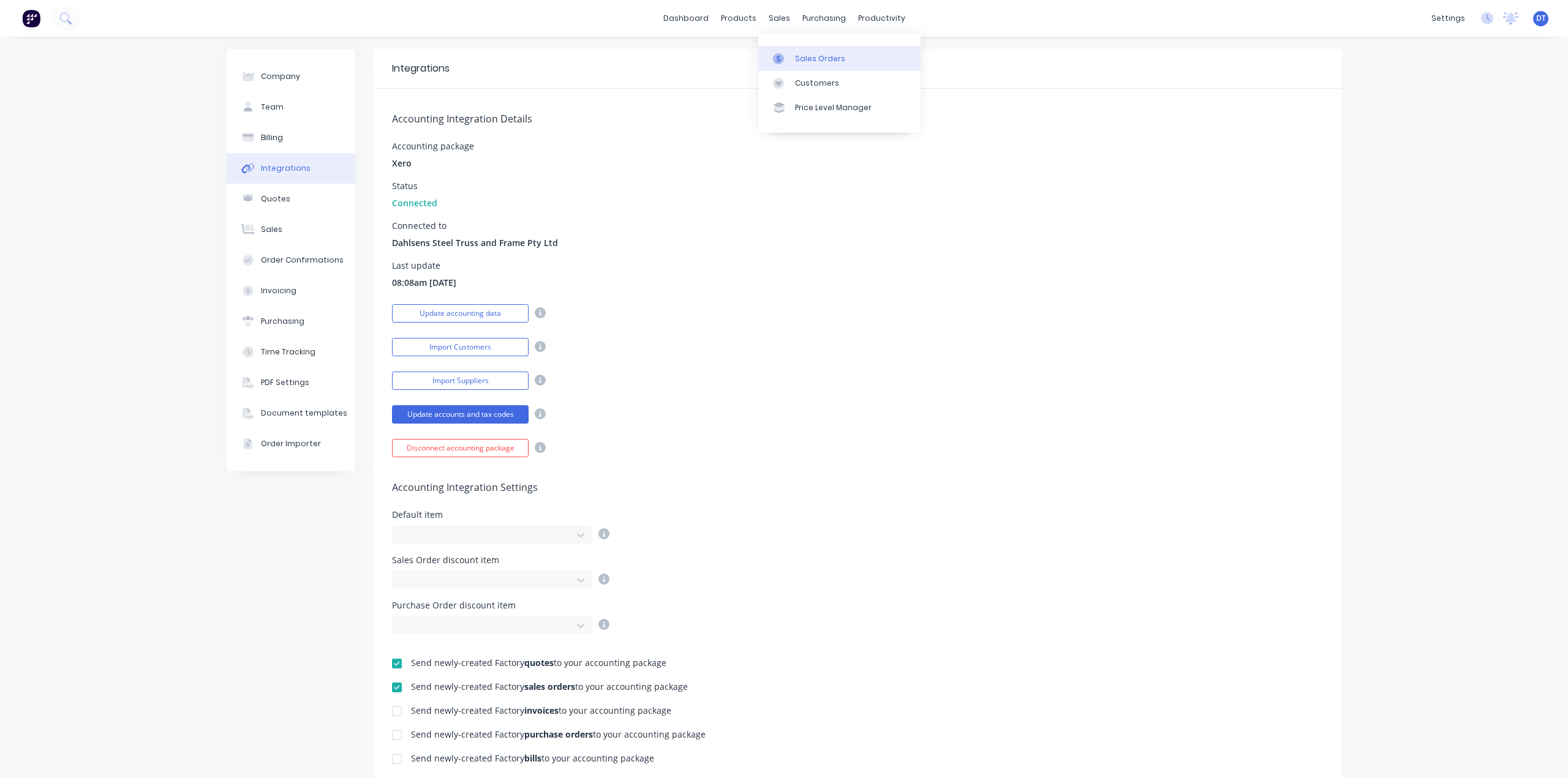
click at [795, 63] on div "Sales Orders" at bounding box center [820, 59] width 51 height 11
